Goal: Information Seeking & Learning: Find specific fact

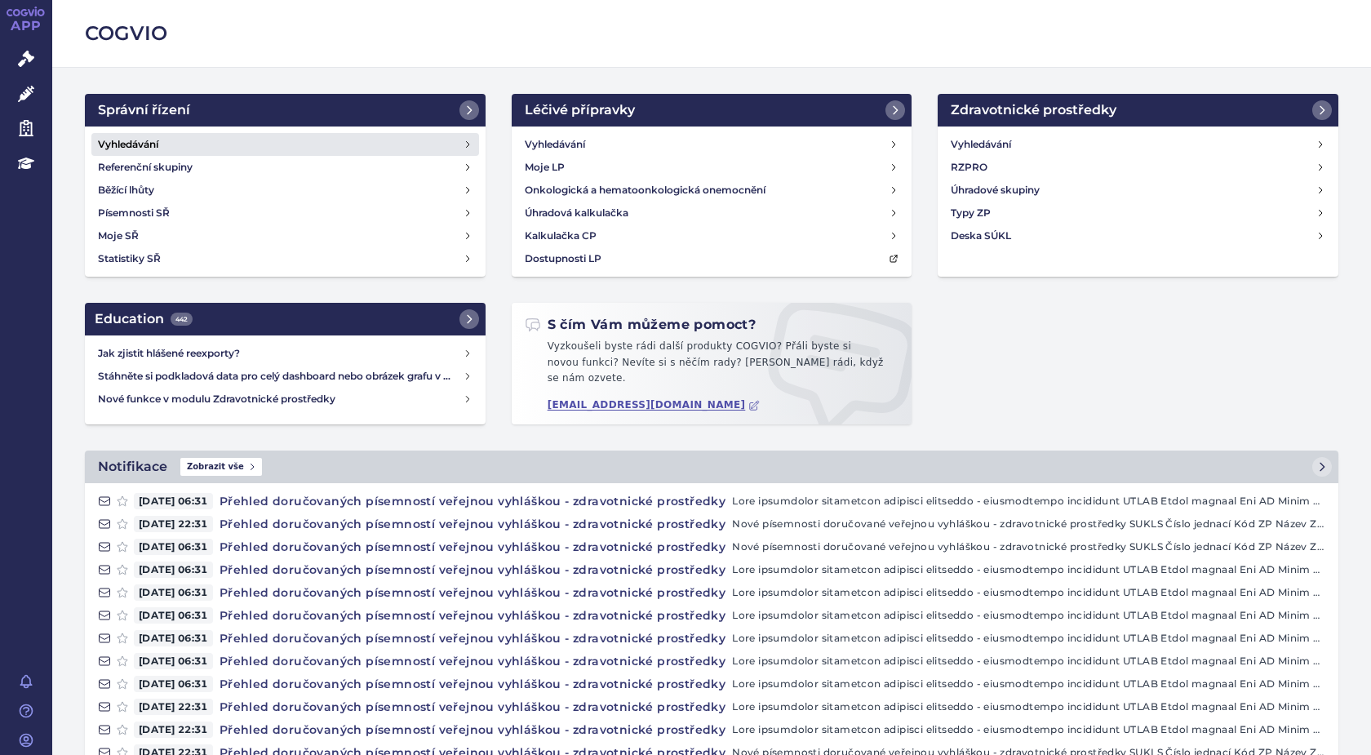
click at [145, 145] on h4 "Vyhledávání" at bounding box center [128, 144] width 60 height 16
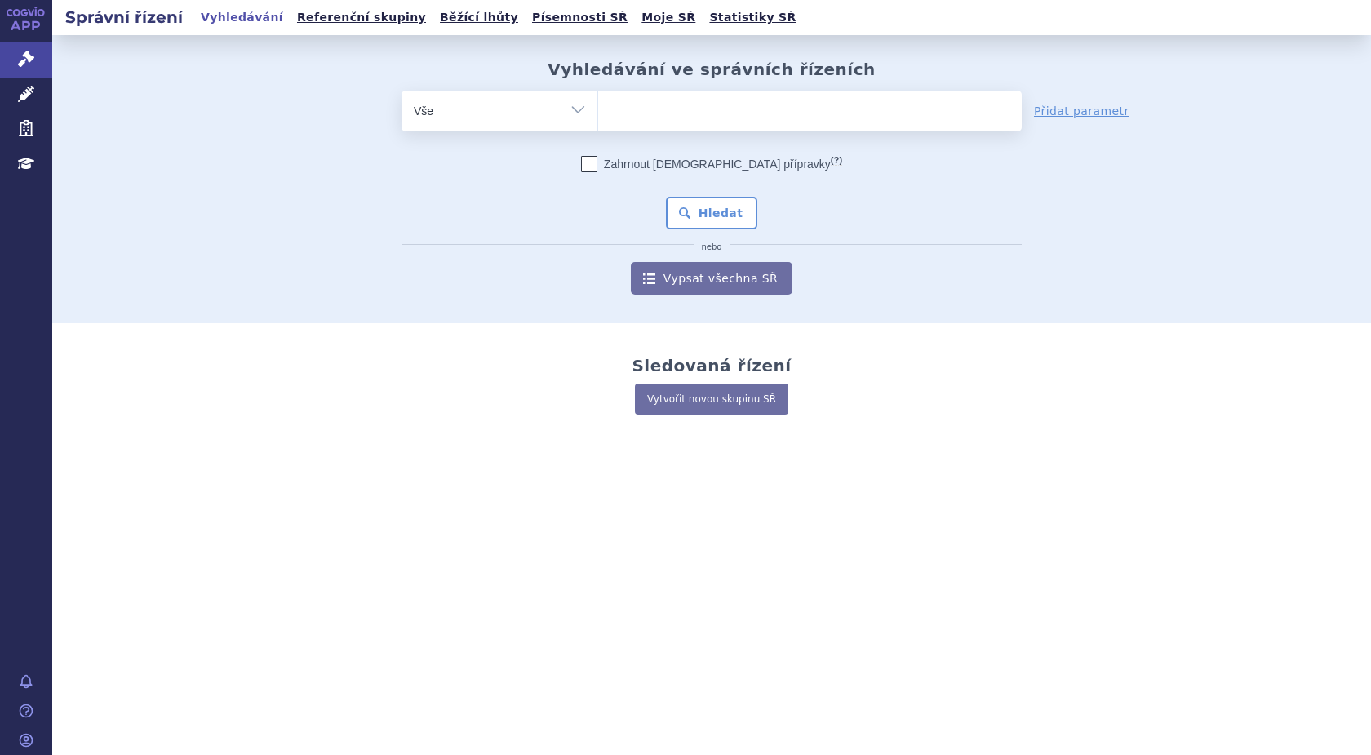
click at [655, 112] on ul at bounding box center [810, 108] width 424 height 34
click at [598, 112] on select at bounding box center [597, 110] width 1 height 41
type input "15"
type input "151"
type input "15188"
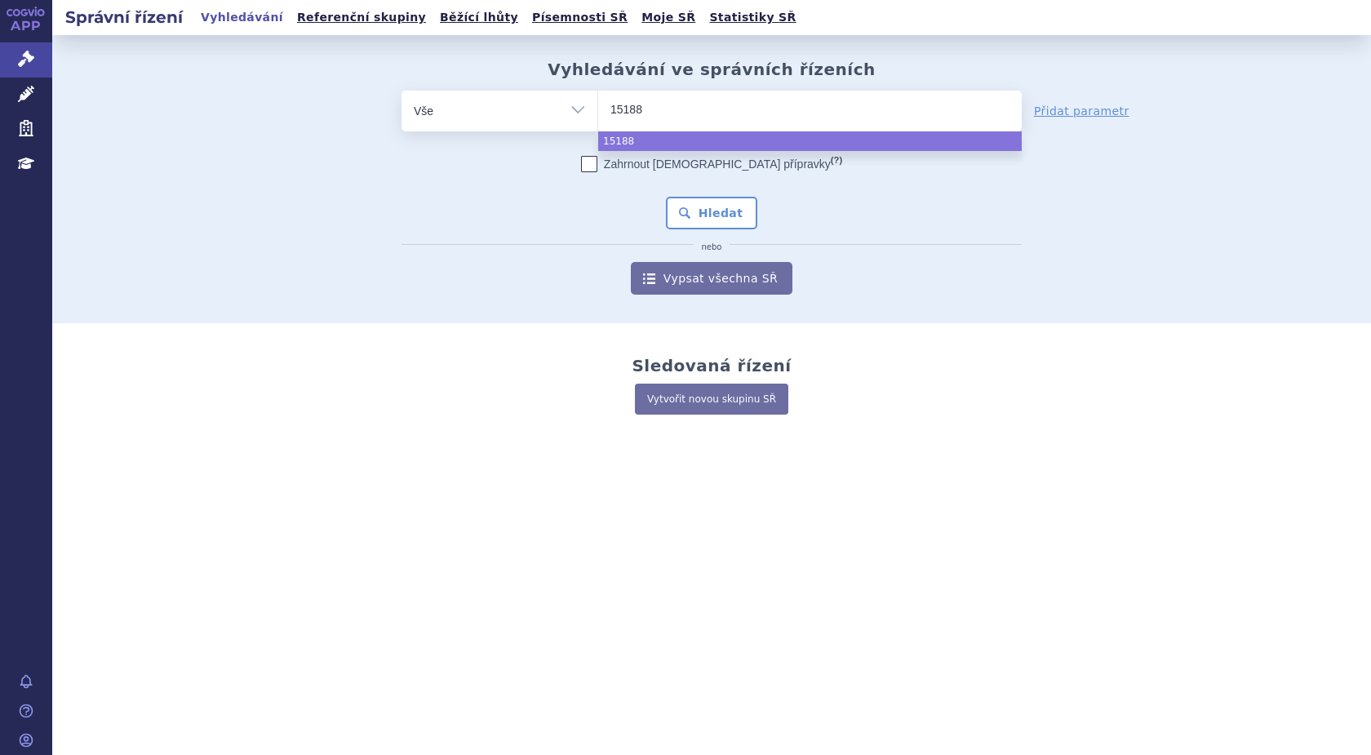
type input "151882"
type input "151882/"
type input "151882/2"
type input "151882/20"
type input "151882/202"
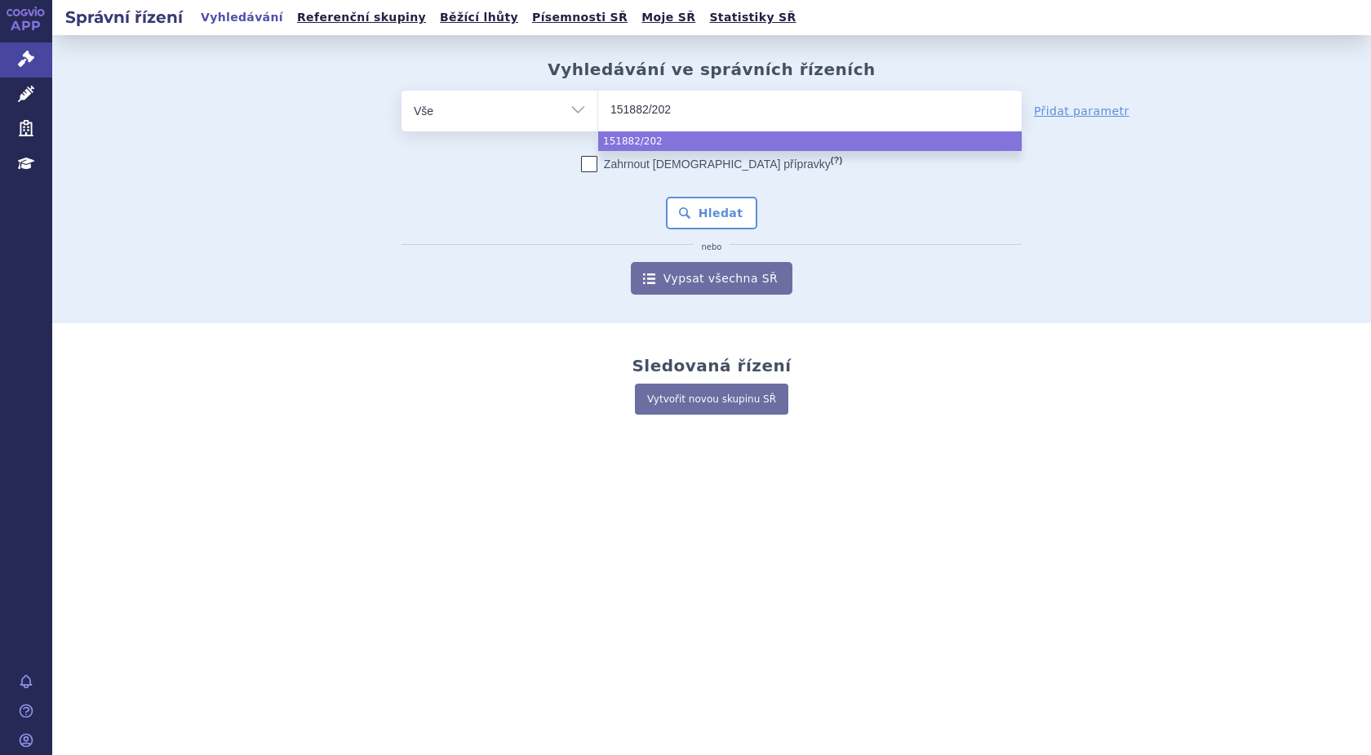
type input "151882/2025"
select select "151882/2025"
click at [729, 203] on button "Hledat" at bounding box center [712, 213] width 92 height 33
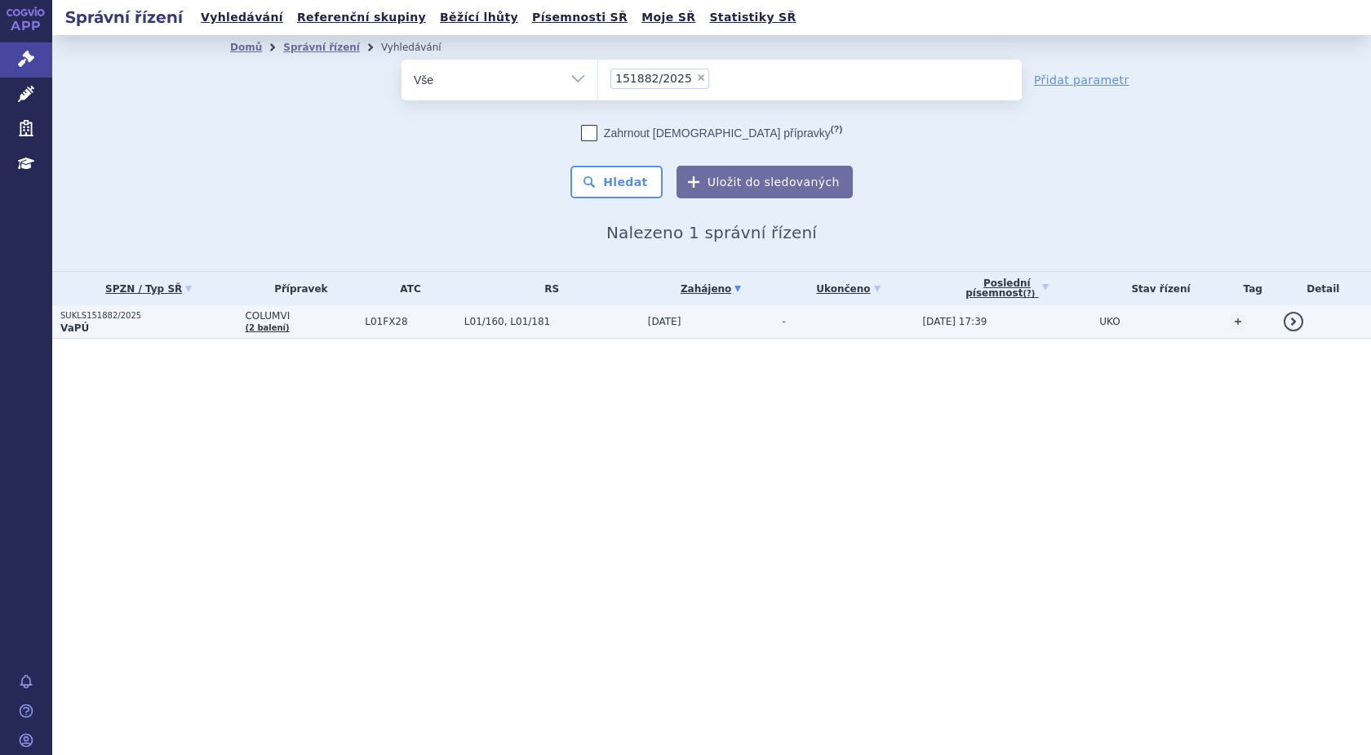
click at [88, 318] on p "SUKLS151882/2025" at bounding box center [148, 315] width 176 height 11
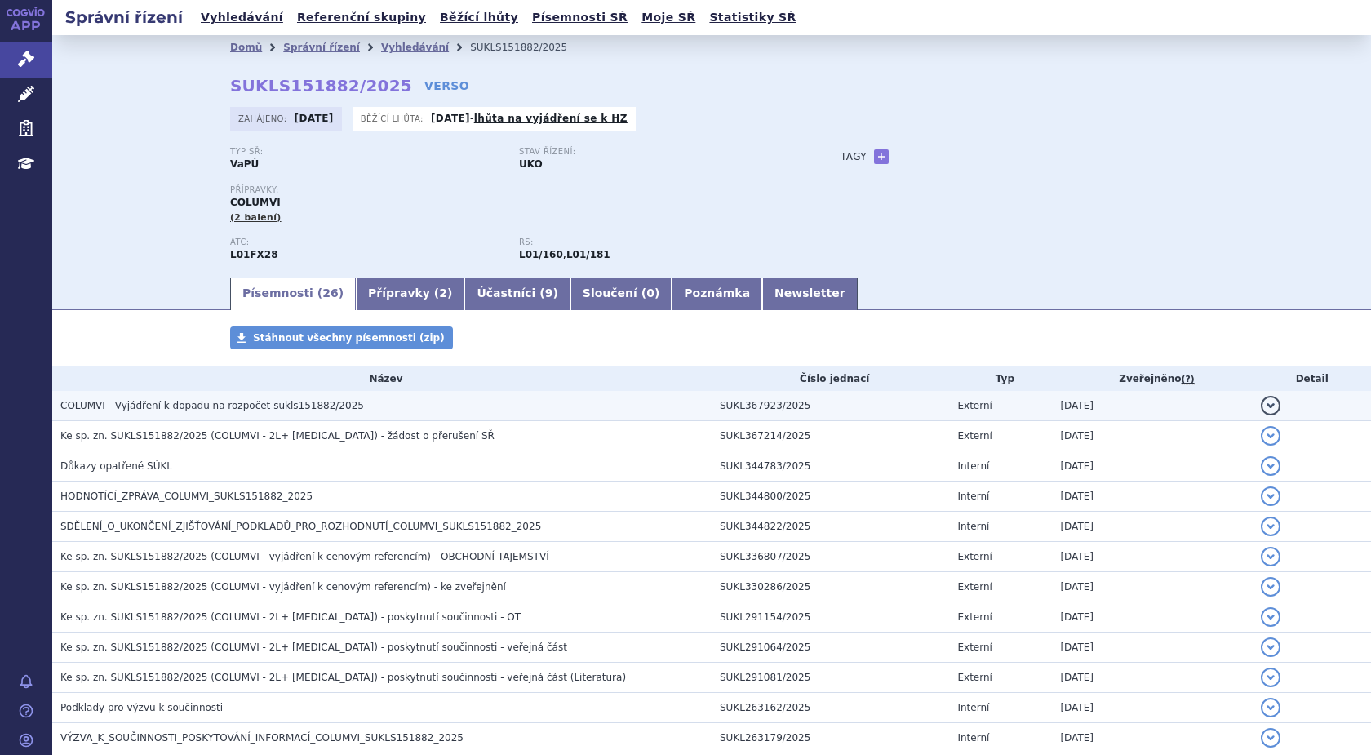
click at [207, 406] on span "COLUMVI - Vyjádření k dopadu na rozpočet sukls151882/2025" at bounding box center [212, 405] width 304 height 11
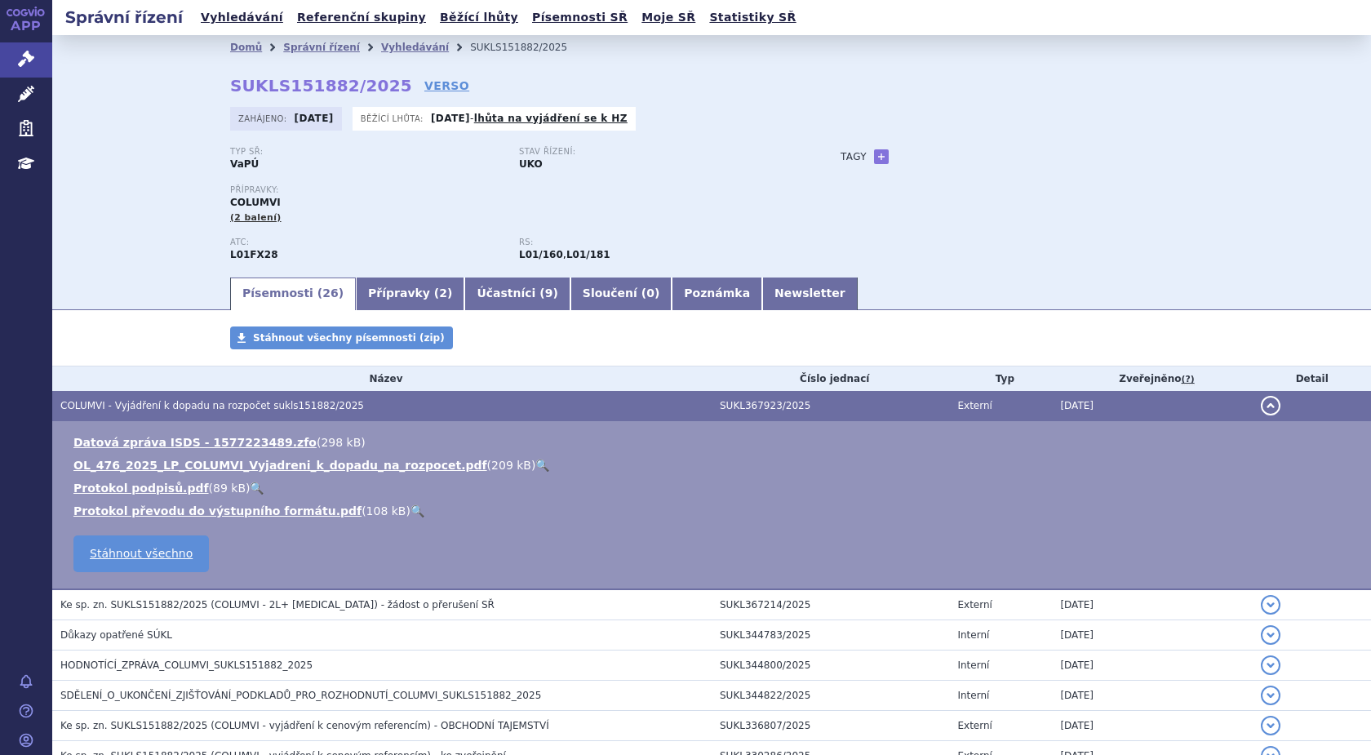
click at [535, 465] on link "🔍" at bounding box center [542, 465] width 14 height 13
click at [381, 47] on link "Vyhledávání" at bounding box center [415, 47] width 68 height 11
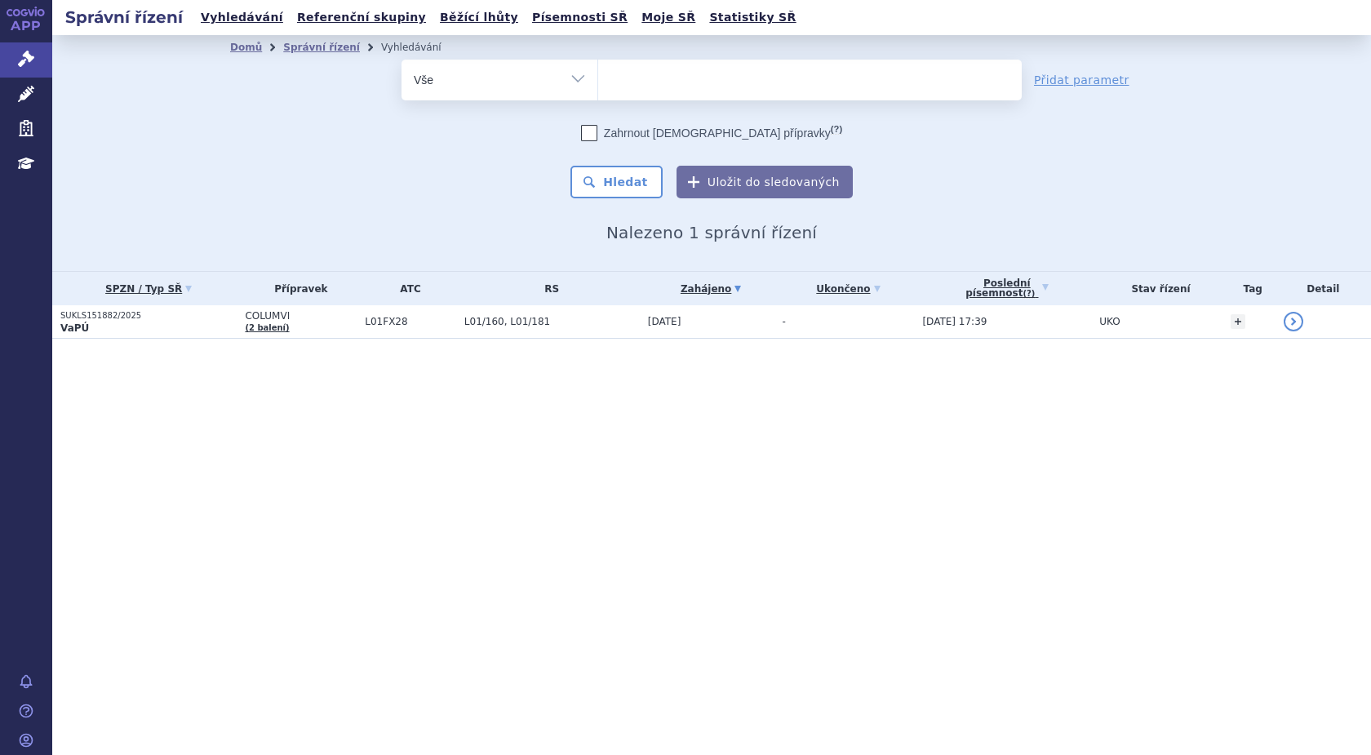
select select
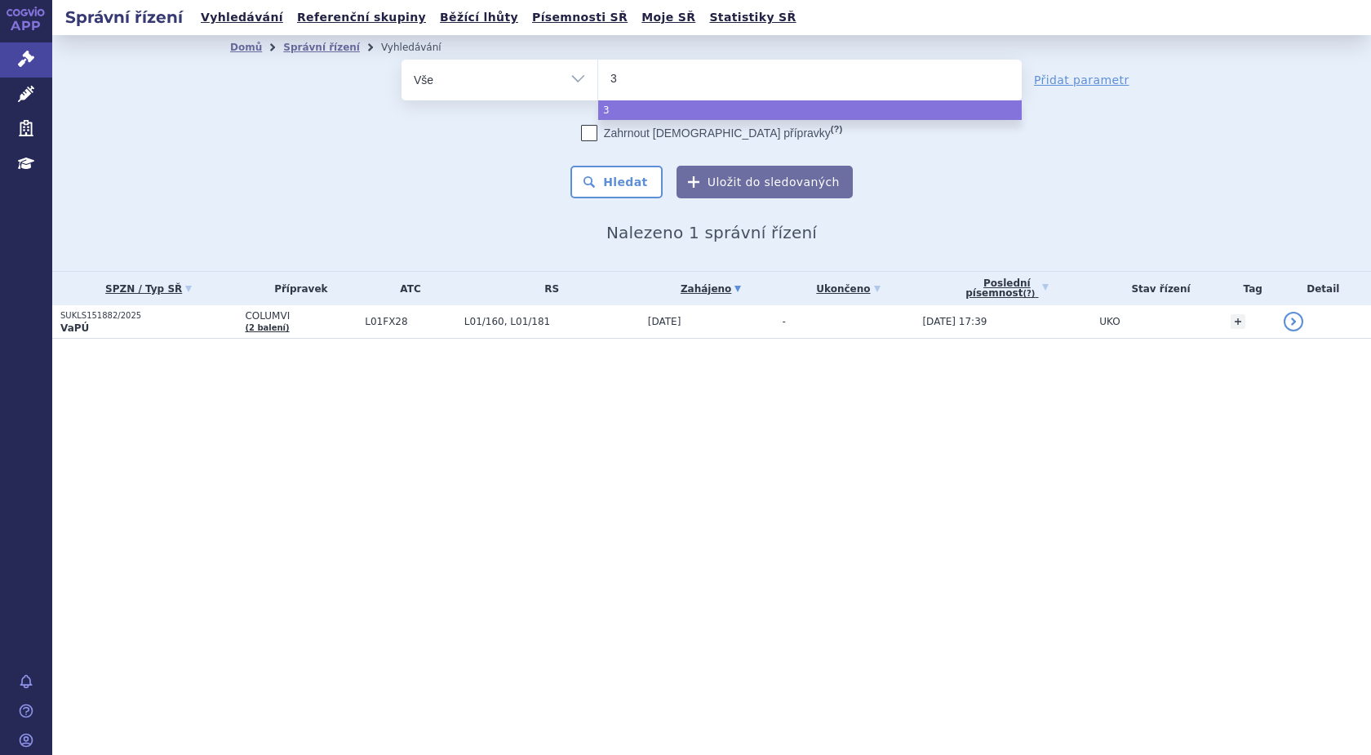
type input "31"
type input "314"
type input "3146"
type input "31465"
type input "314655"
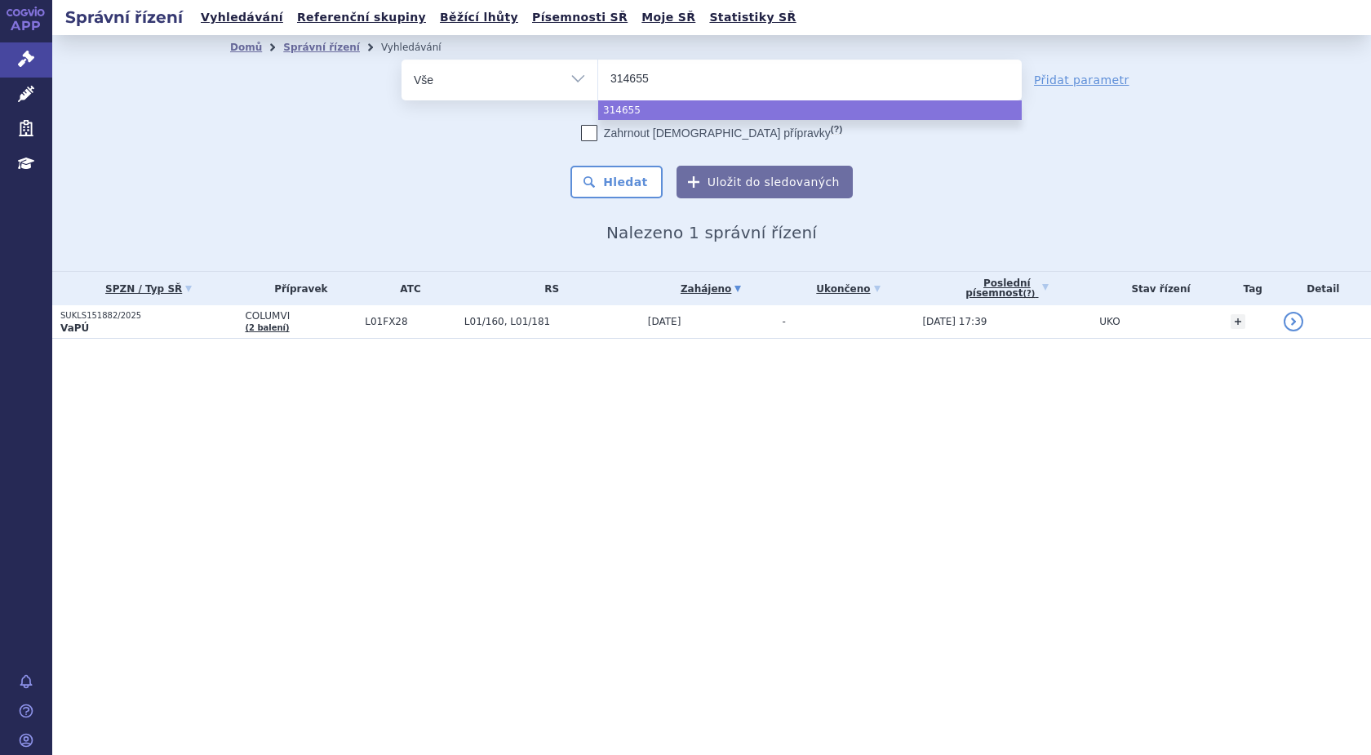
type input "314655/"
type input "314655/2"
type input "314655/202"
type input "314655/2024"
select select "314655/2024"
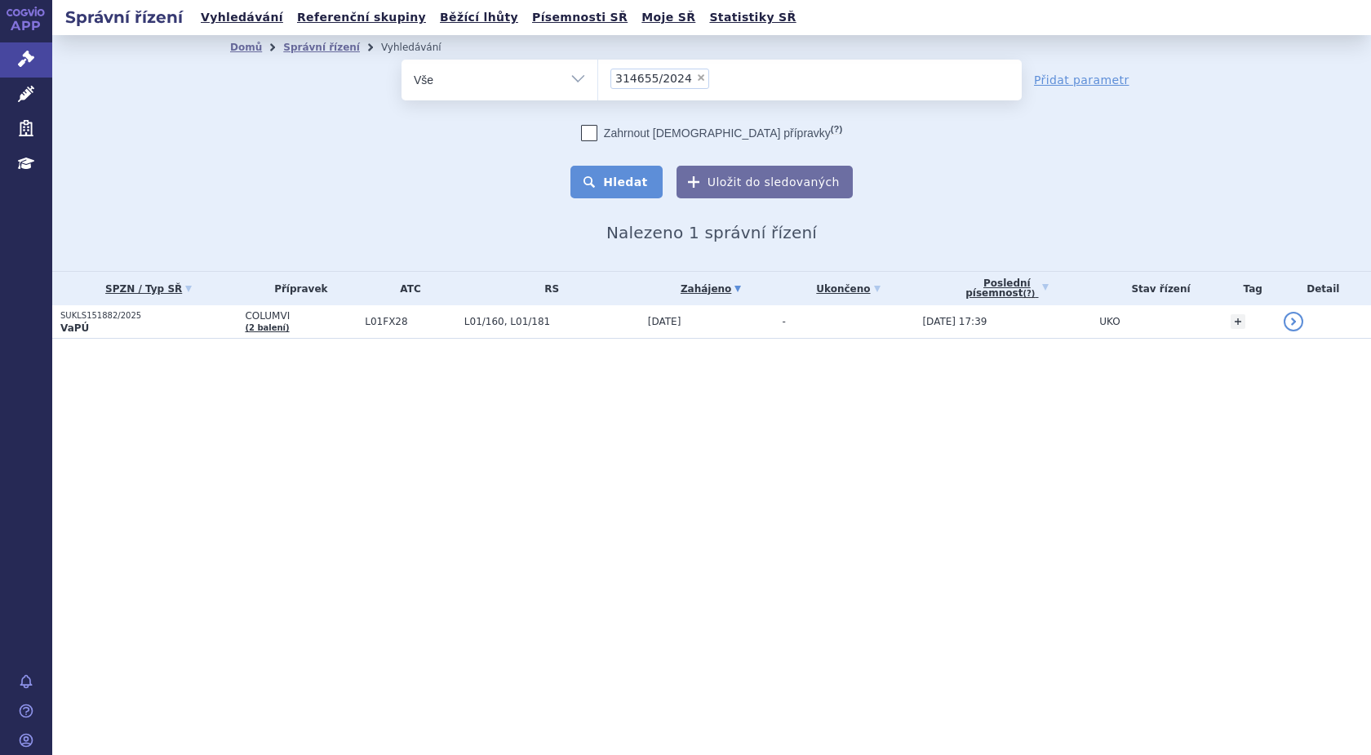
click at [620, 188] on button "Hledat" at bounding box center [617, 182] width 92 height 33
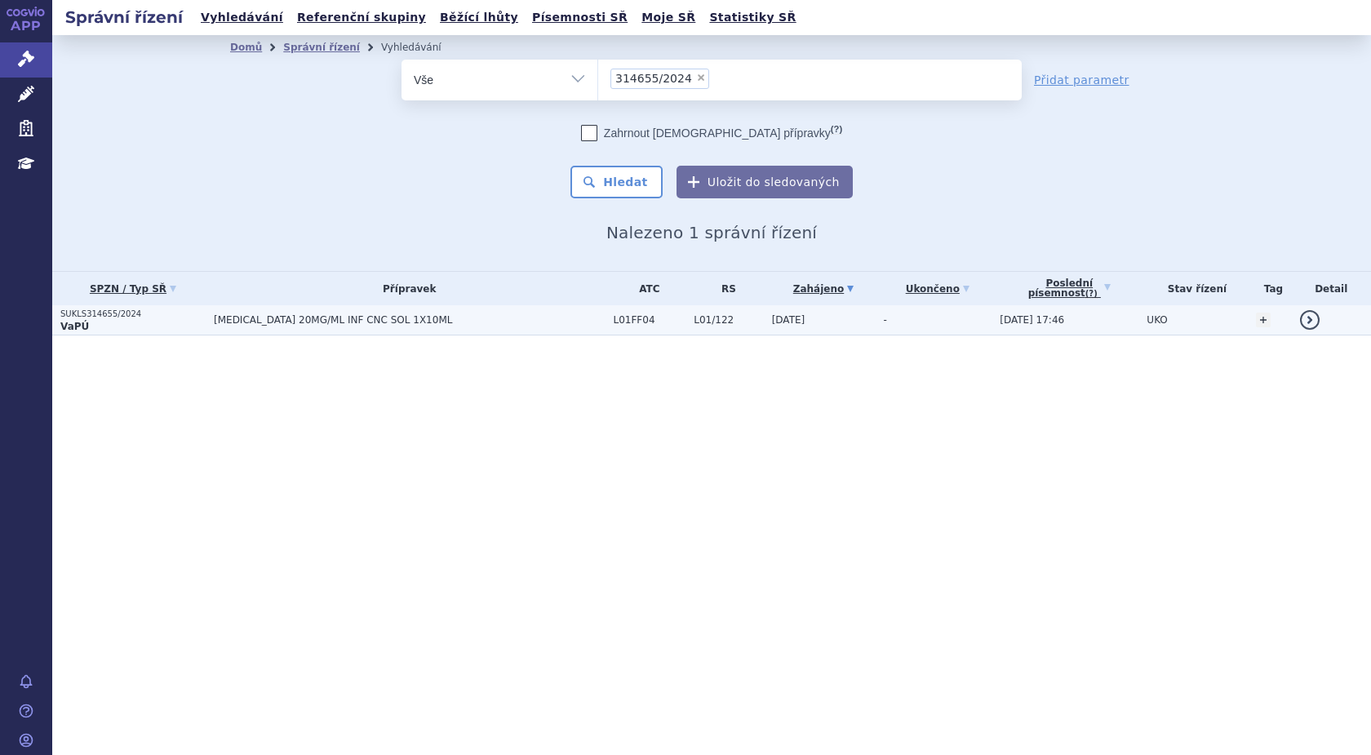
click at [68, 315] on p "SUKLS314655/2024" at bounding box center [132, 314] width 145 height 11
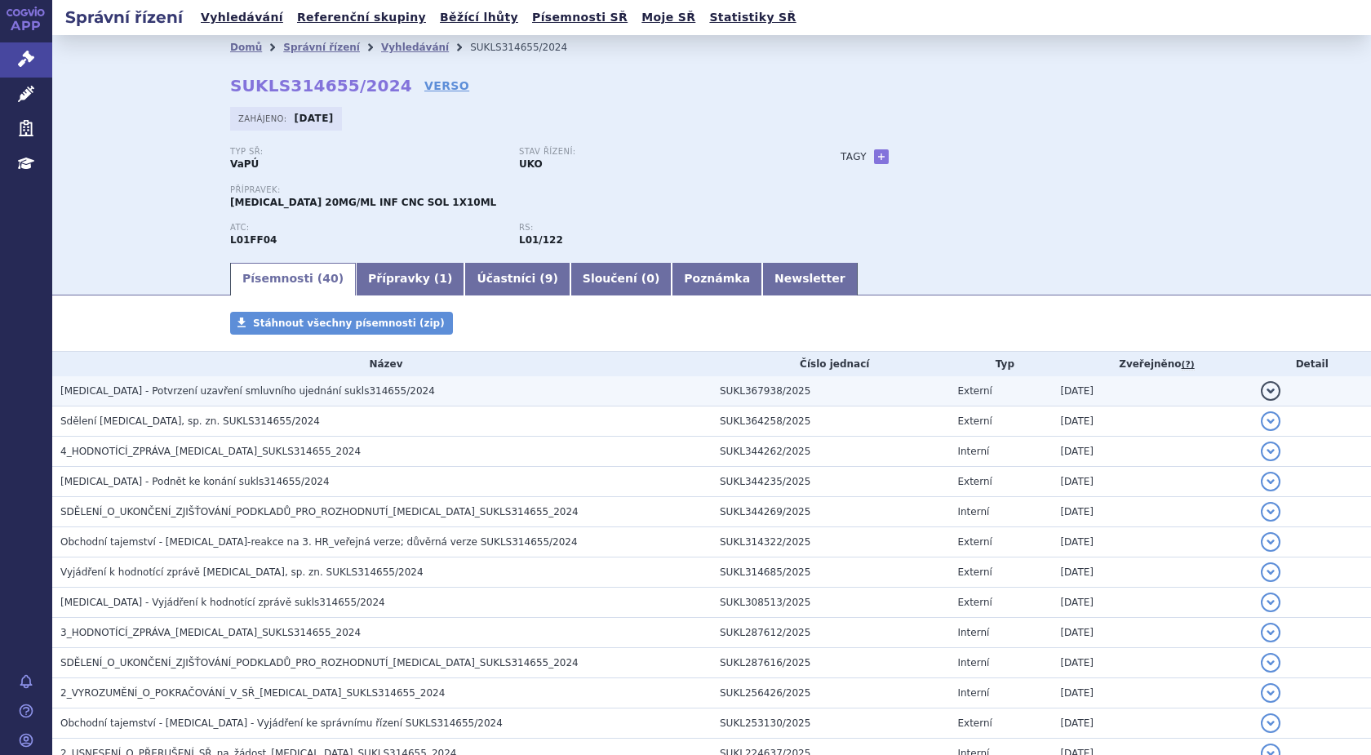
click at [286, 391] on span "[MEDICAL_DATA] - Potvrzení uzavření smluvního ujednání sukls314655/2024" at bounding box center [247, 390] width 375 height 11
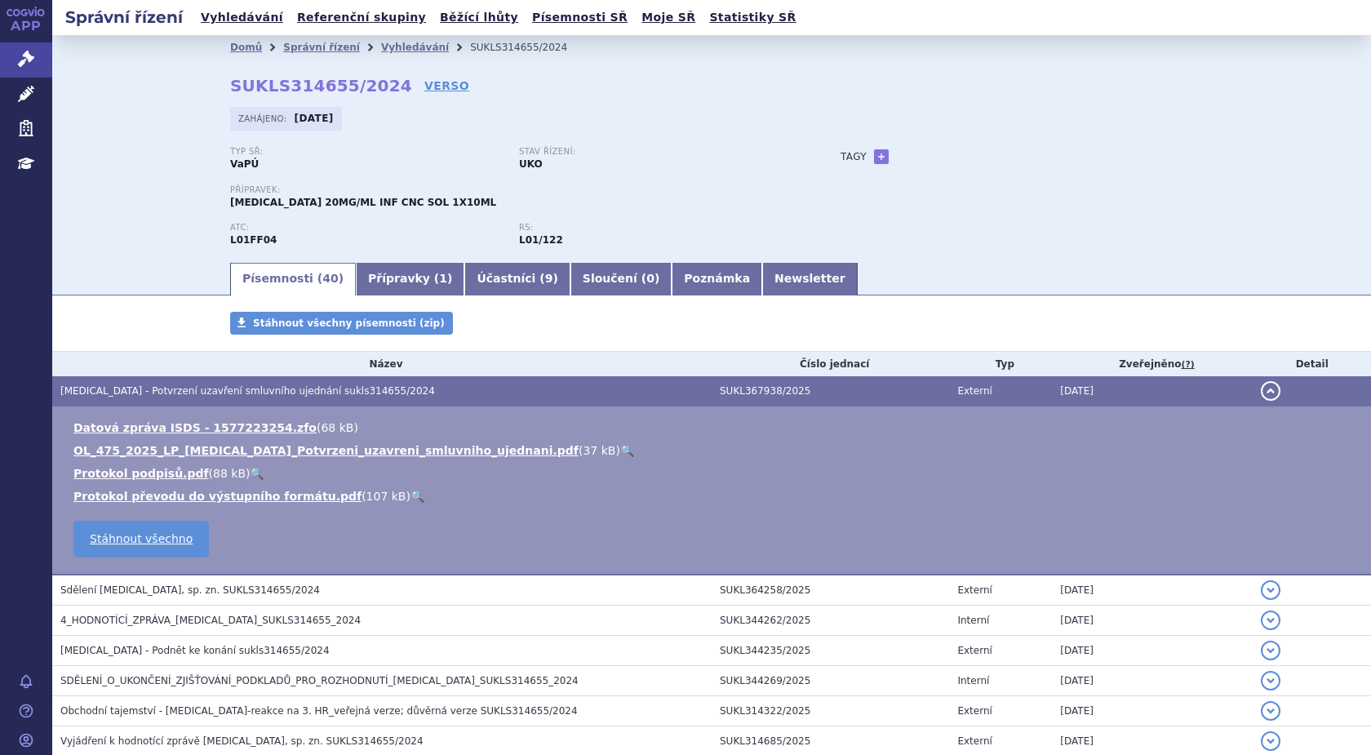
click at [620, 449] on link "🔍" at bounding box center [627, 450] width 14 height 13
